Goal: Navigation & Orientation: Go to known website

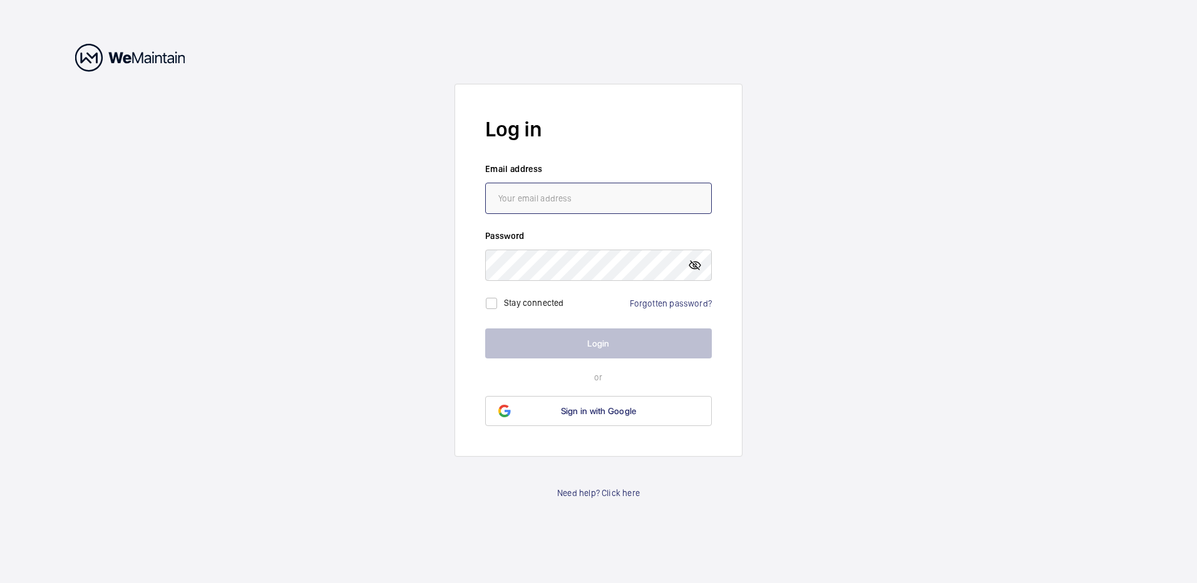
type input "[EMAIL_ADDRESS][DOMAIN_NAME]"
click at [696, 263] on mat-icon at bounding box center [694, 265] width 15 height 15
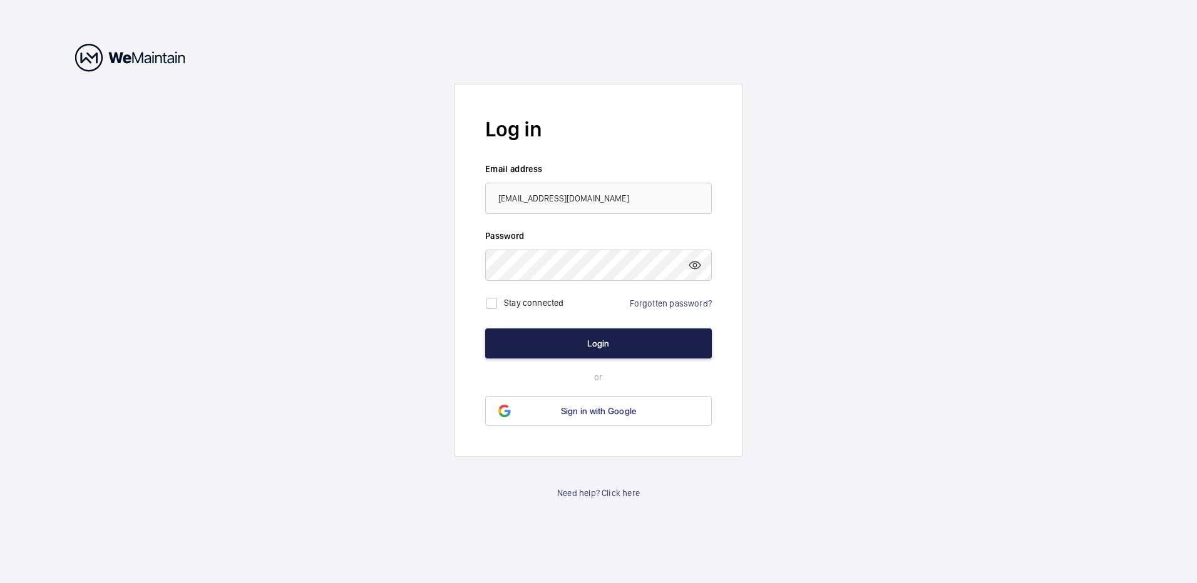
click at [602, 347] on button "Login" at bounding box center [598, 344] width 227 height 30
